Goal: Transaction & Acquisition: Book appointment/travel/reservation

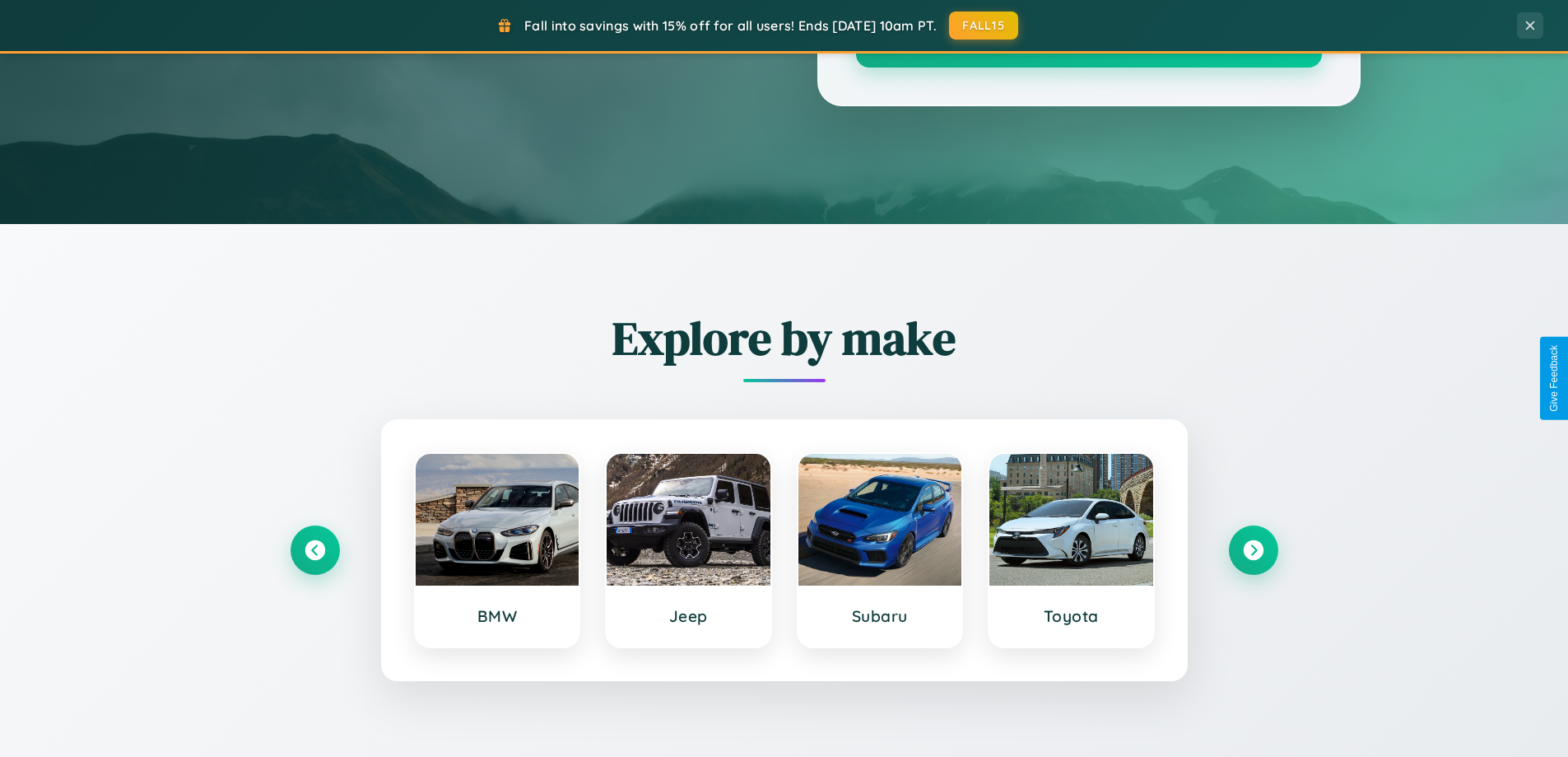
scroll to position [1133, 0]
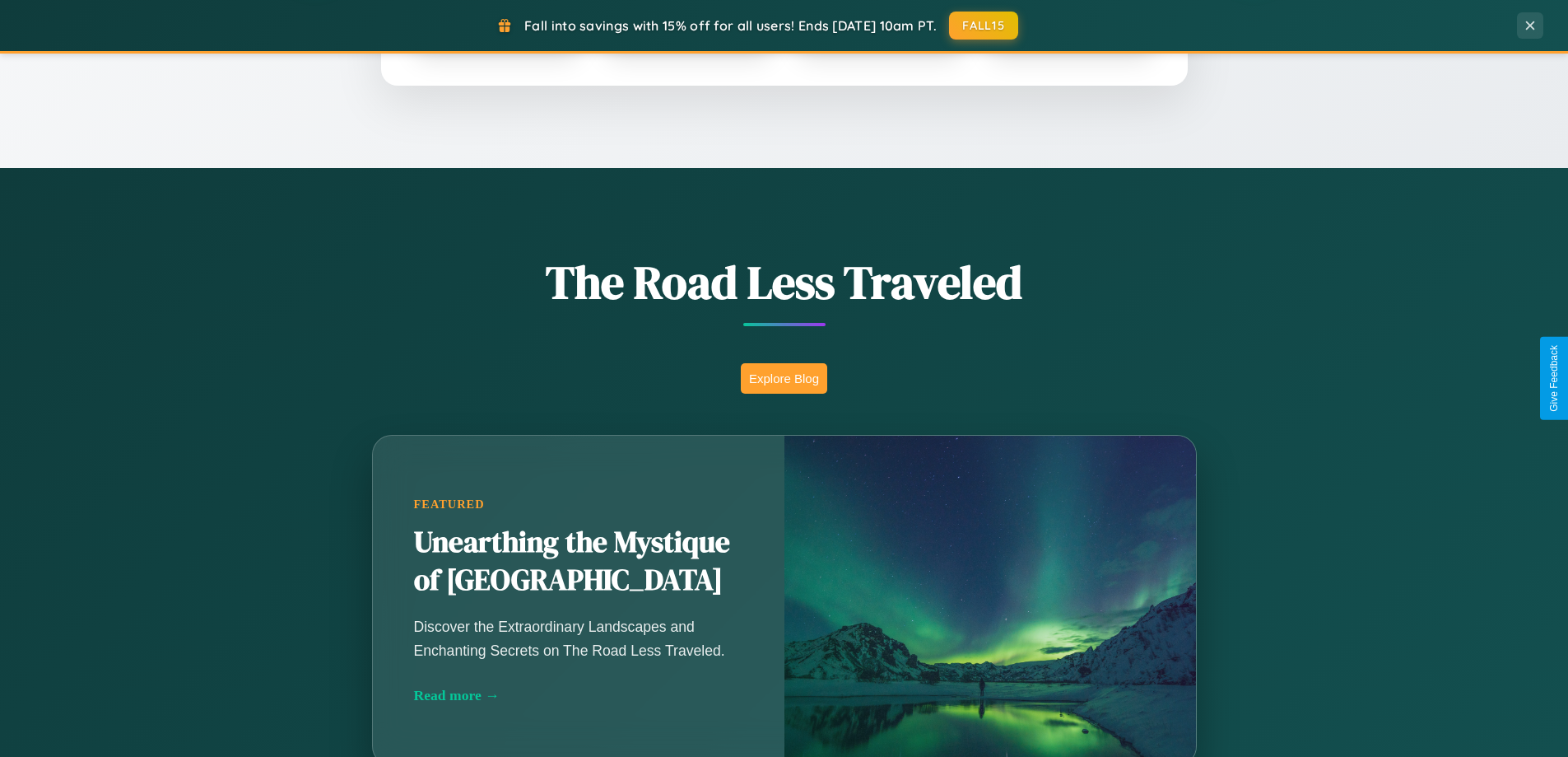
click at [784, 378] on button "Explore Blog" at bounding box center [784, 378] width 86 height 30
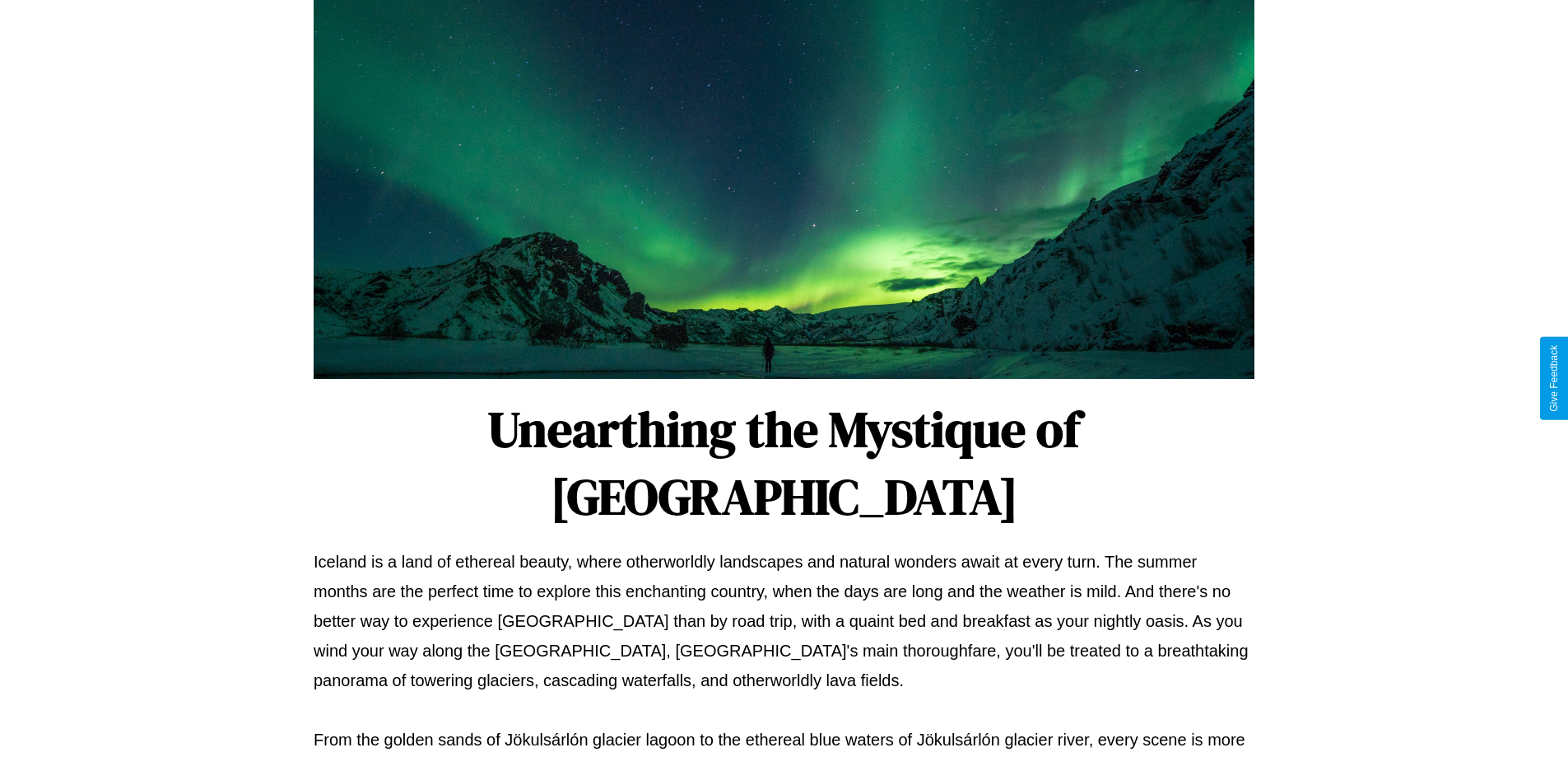
scroll to position [533, 0]
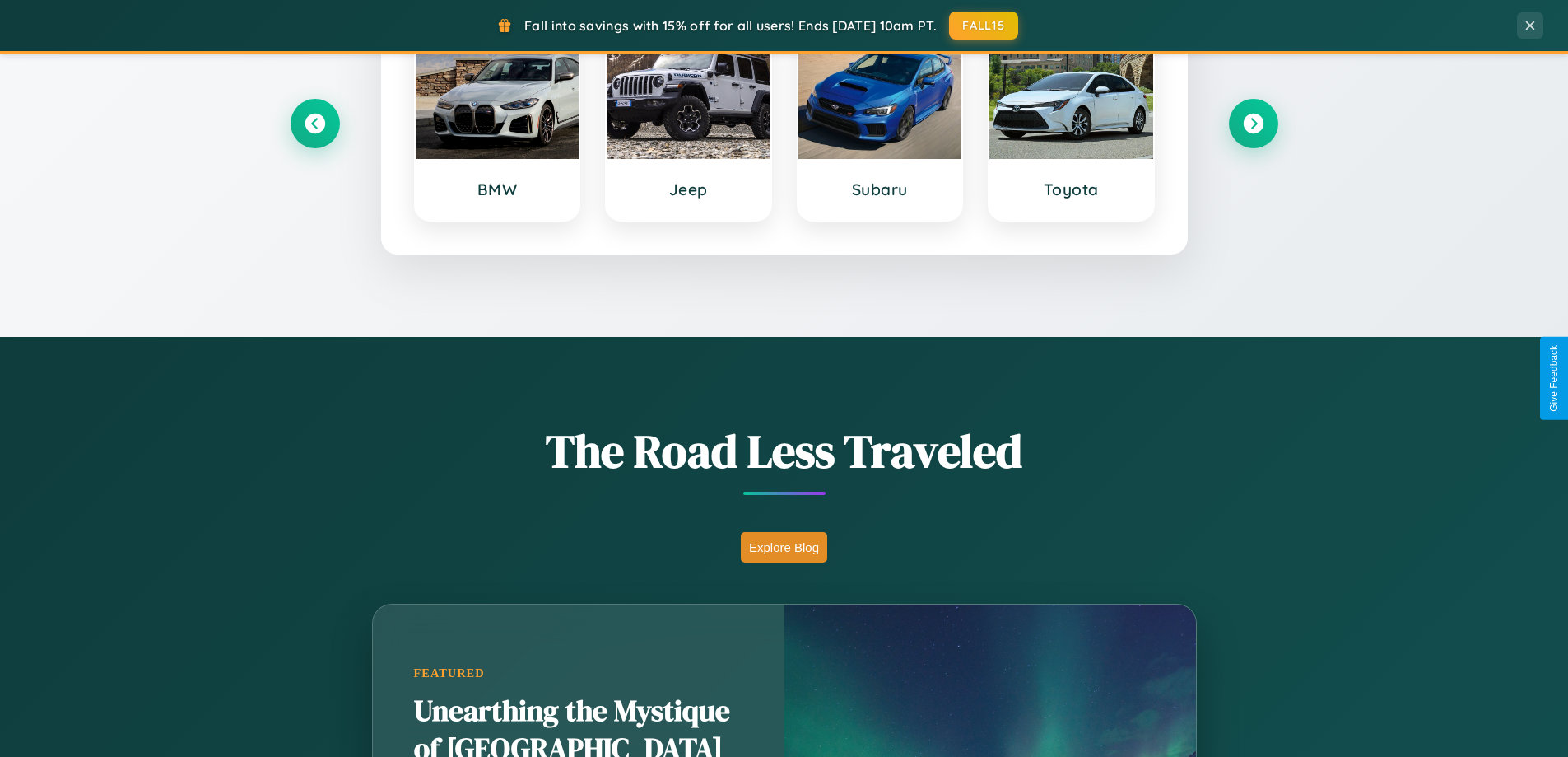
scroll to position [710, 0]
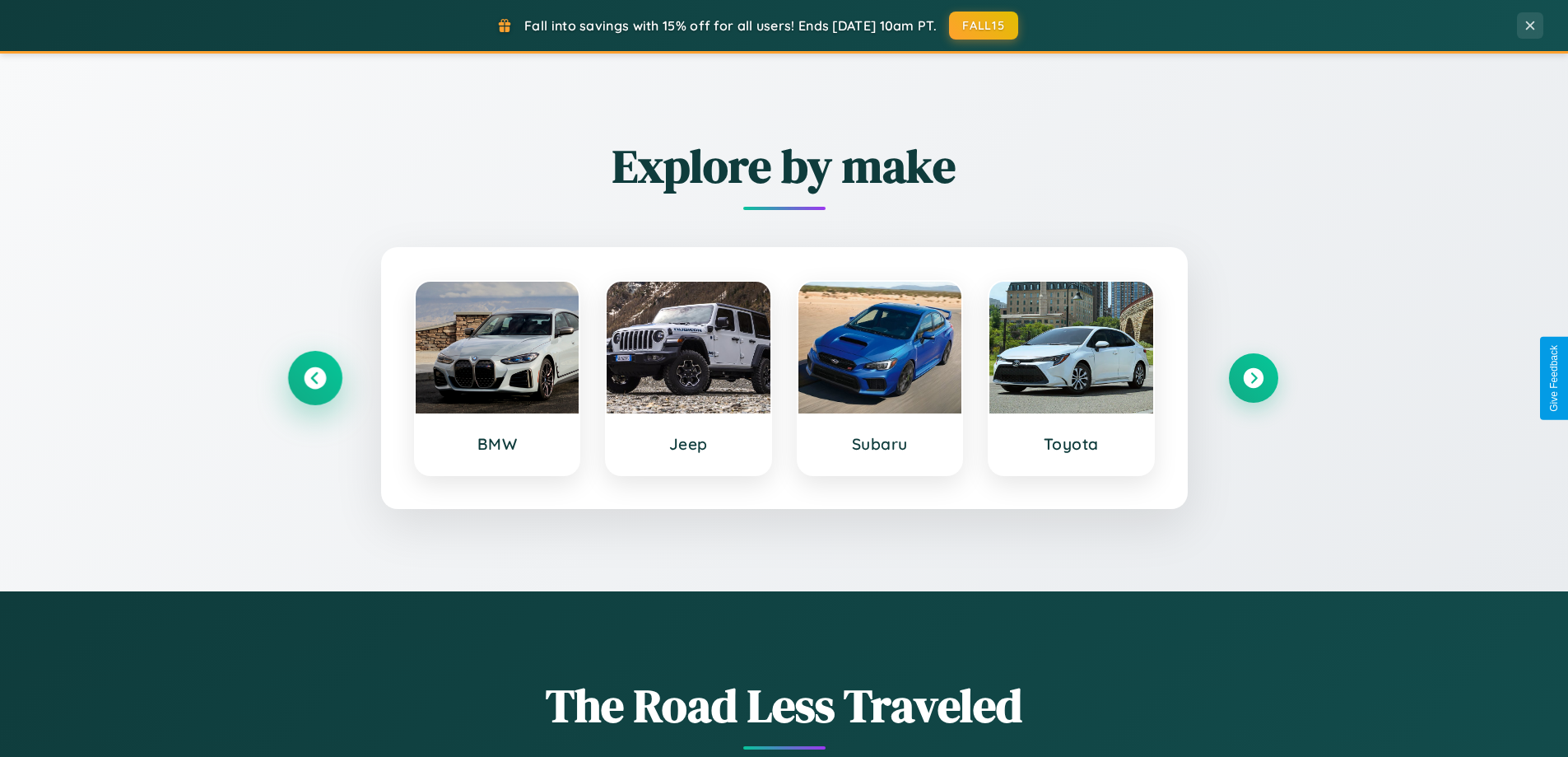
click at [314, 378] on icon at bounding box center [314, 378] width 22 height 22
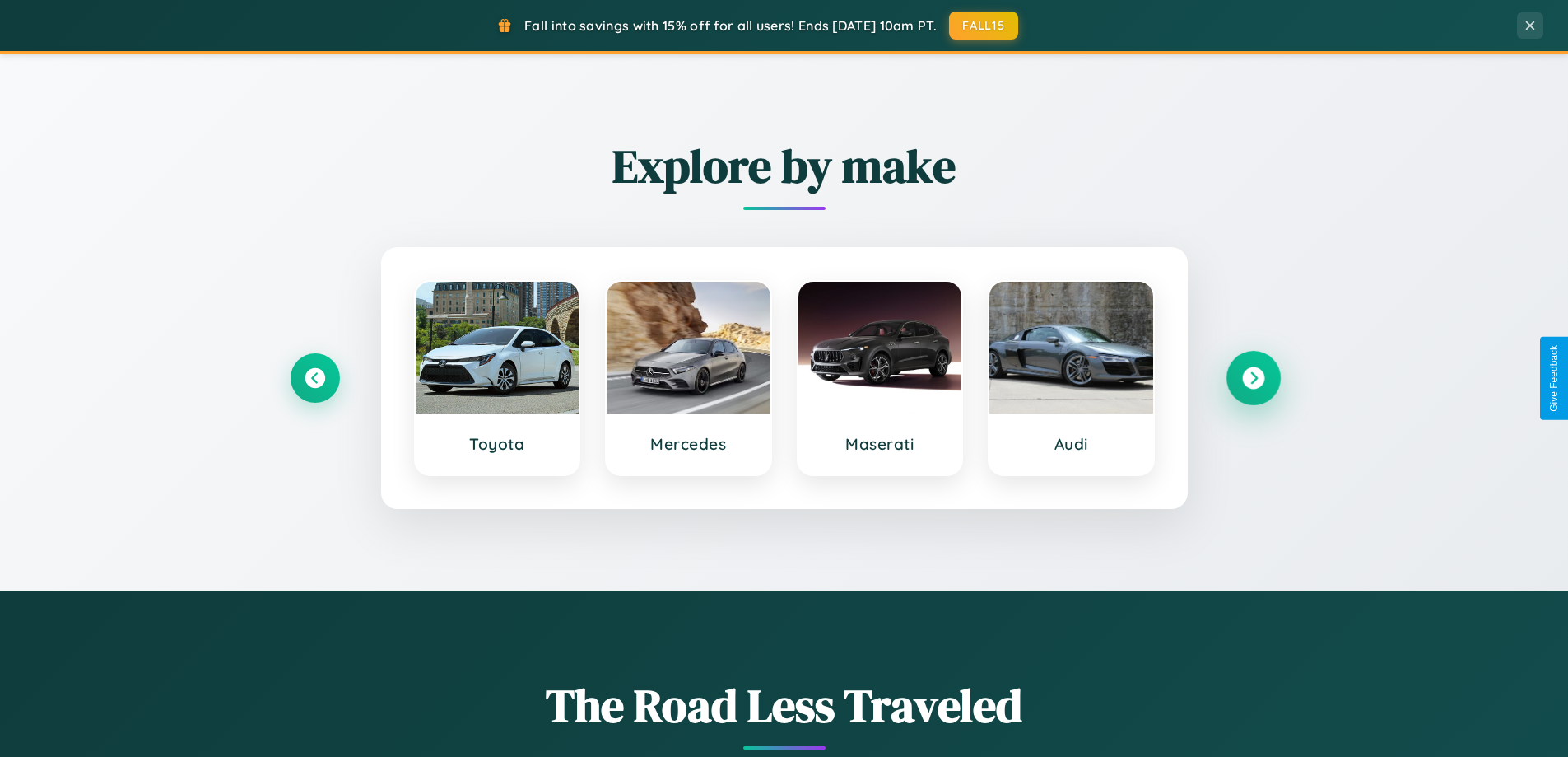
click at [1253, 378] on icon at bounding box center [1253, 378] width 22 height 22
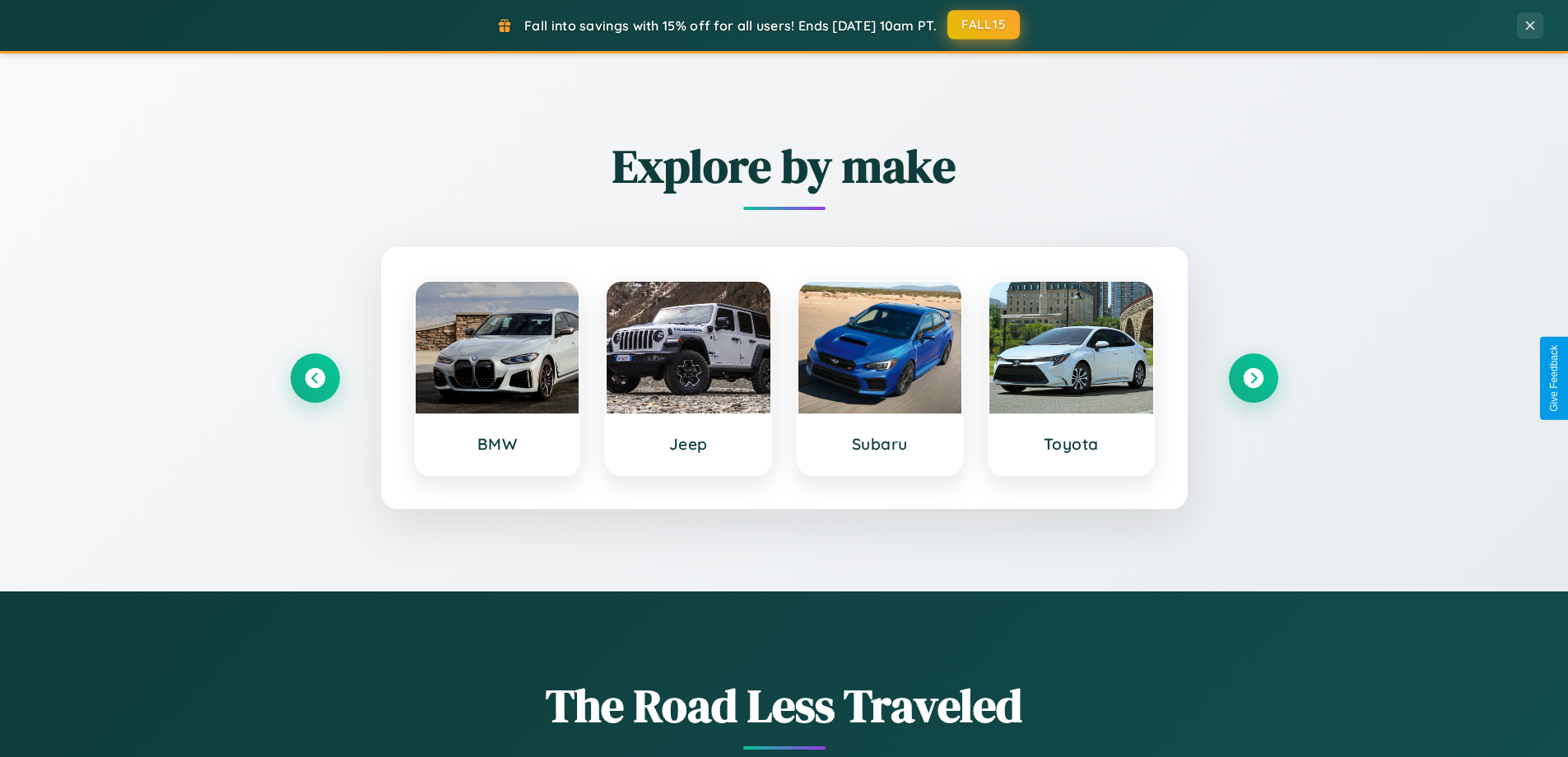
click at [985, 25] on button "FALL15" at bounding box center [984, 24] width 72 height 29
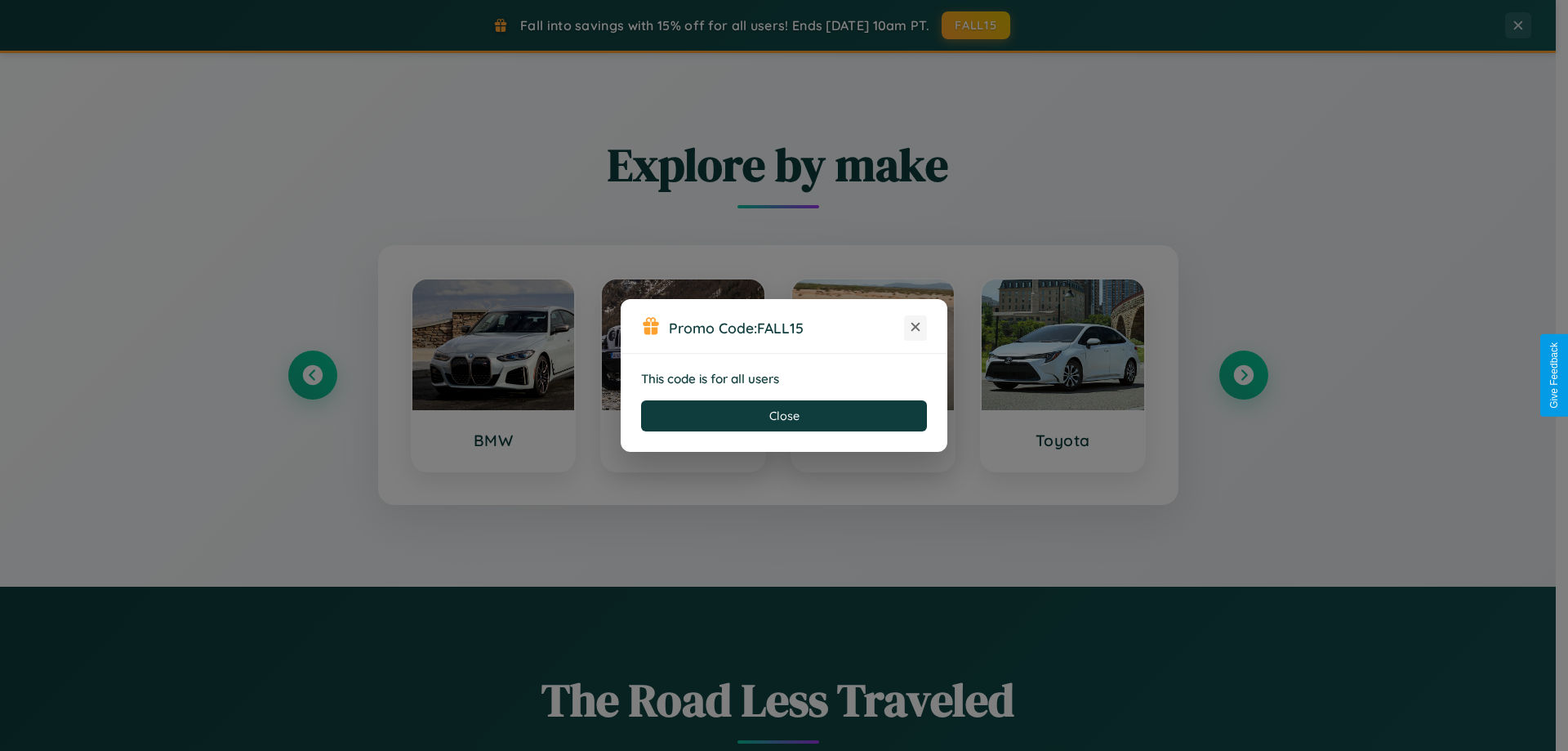
click at [916, 328] on icon at bounding box center [915, 326] width 16 height 16
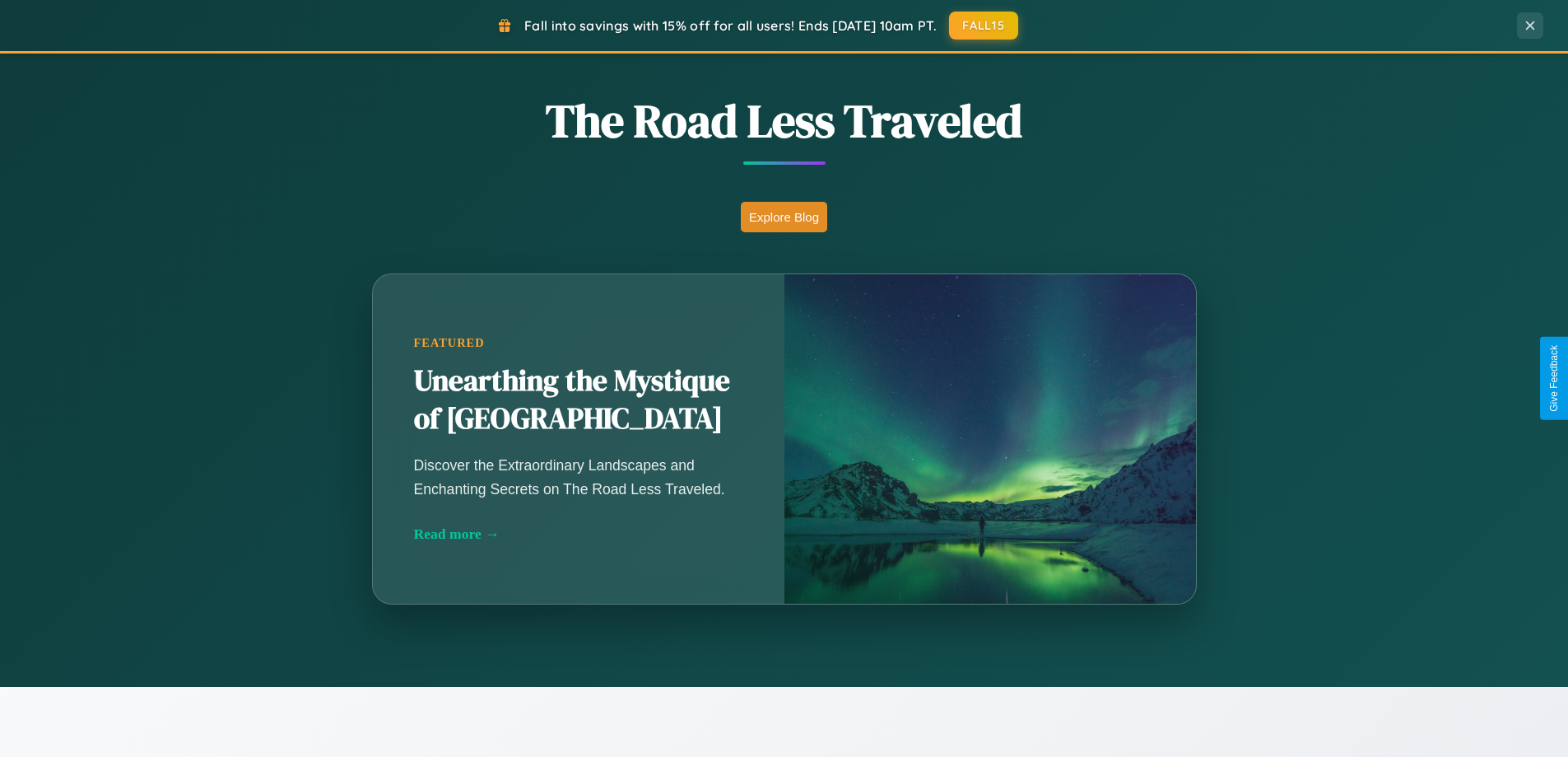
scroll to position [2645, 0]
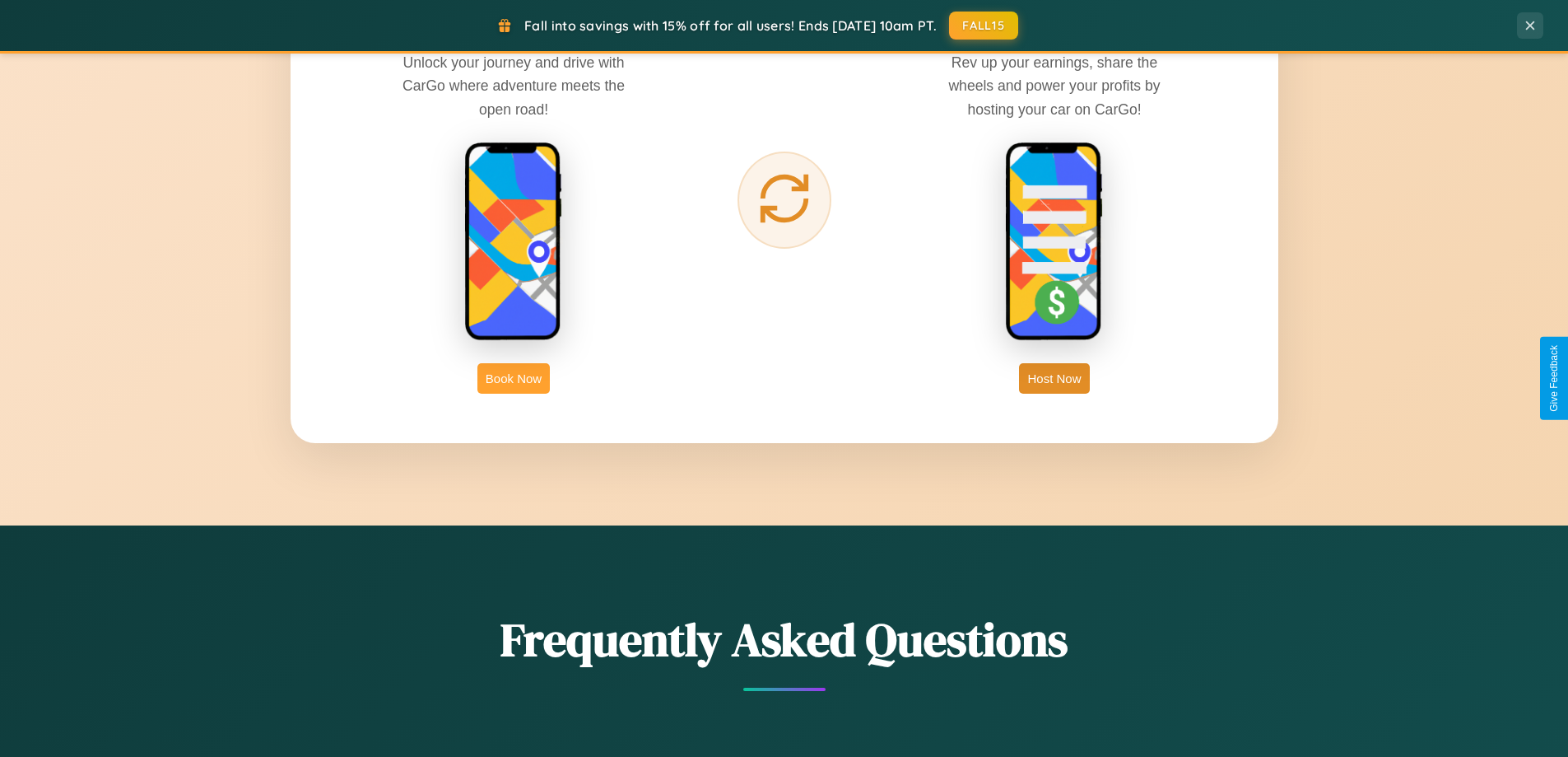
click at [514, 378] on button "Book Now" at bounding box center [514, 378] width 72 height 30
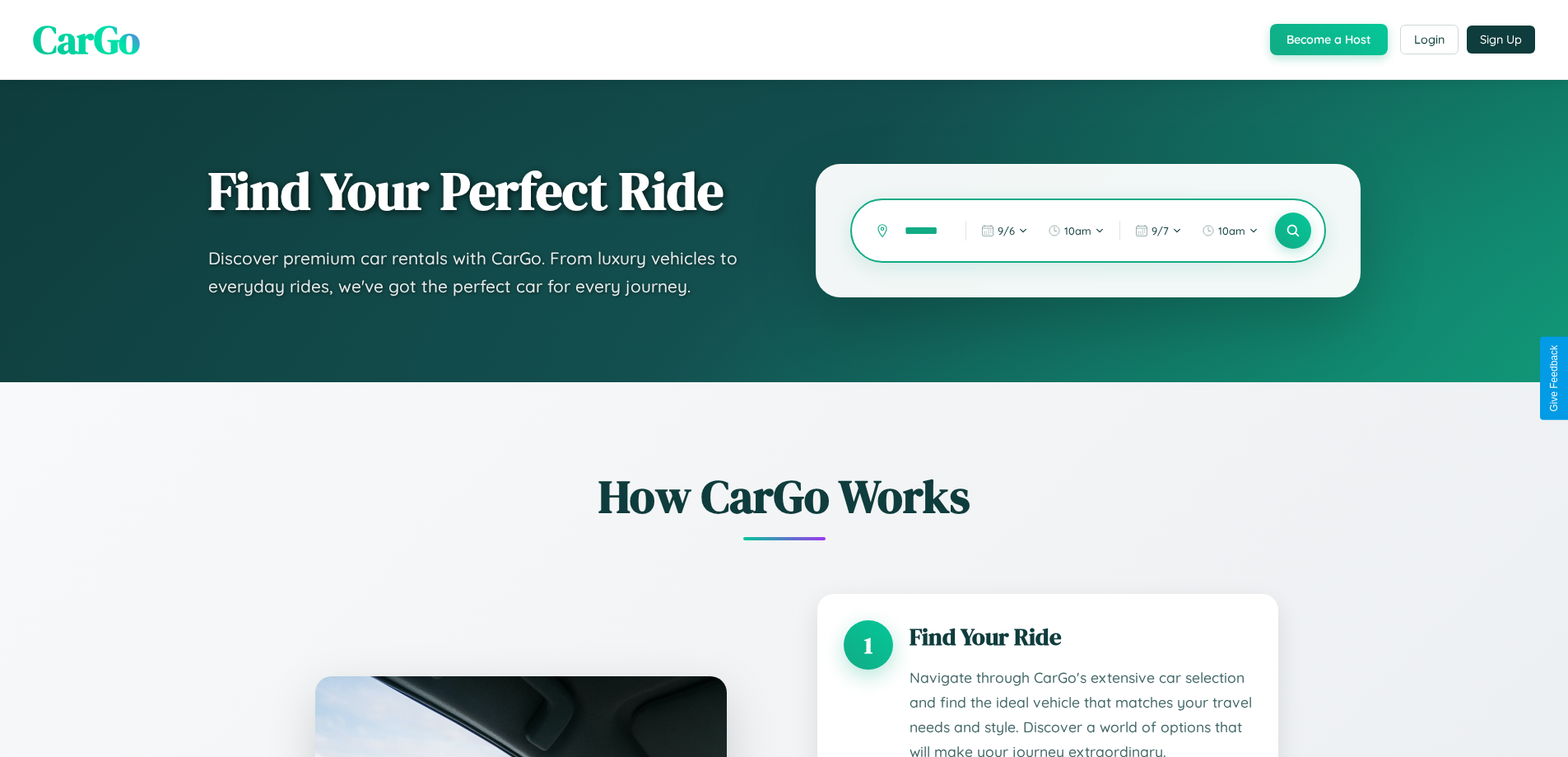
type input "********"
